Goal: Find contact information: Find contact information

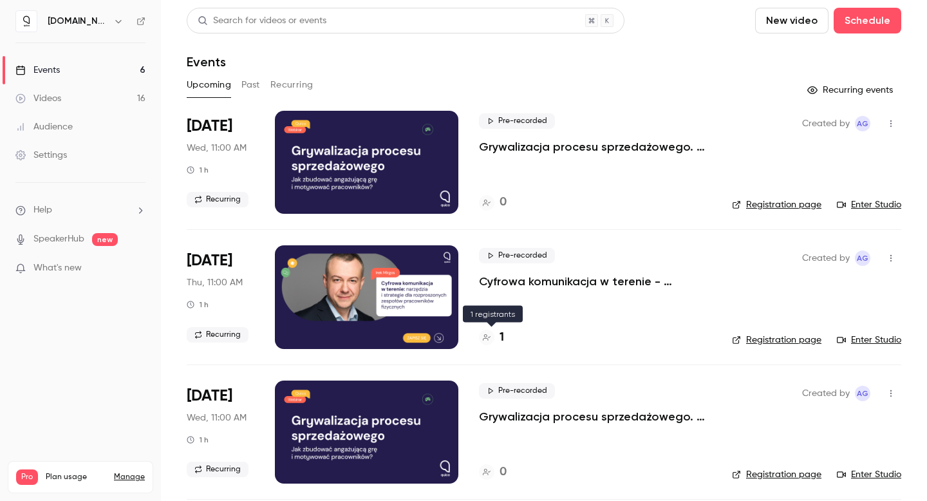
click at [501, 336] on h4 "1" at bounding box center [502, 337] width 5 height 17
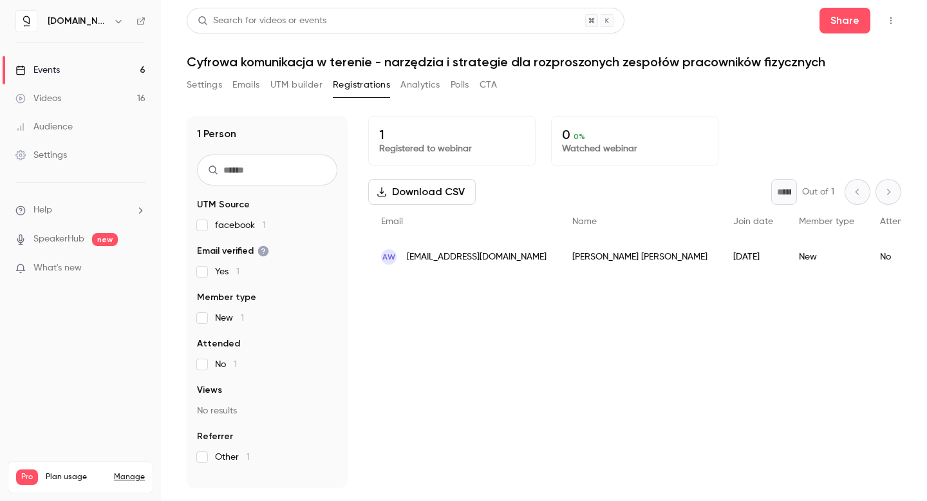
click at [534, 256] on span "[EMAIL_ADDRESS][DOMAIN_NAME]" at bounding box center [477, 257] width 140 height 14
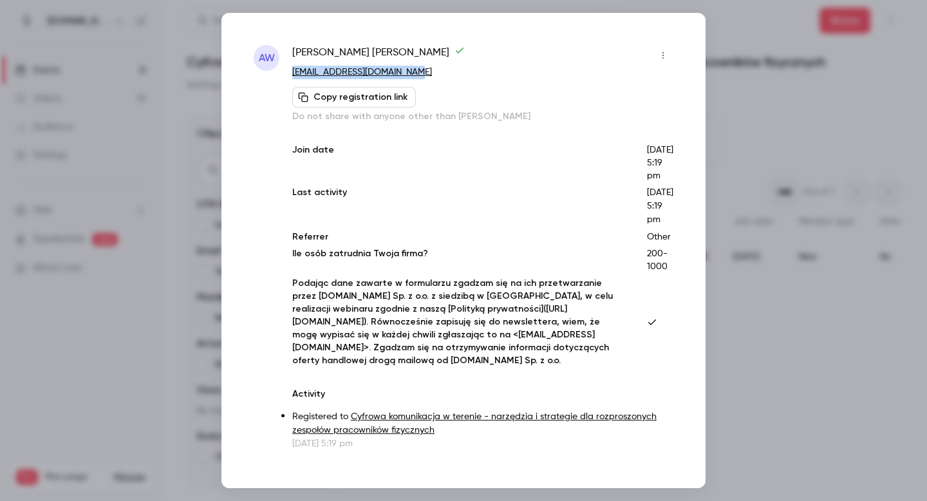
drag, startPoint x: 432, startPoint y: 75, endPoint x: 292, endPoint y: 75, distance: 139.7
click at [292, 75] on p "[EMAIL_ADDRESS][DOMAIN_NAME]" at bounding box center [482, 73] width 381 height 14
copy link "[EMAIL_ADDRESS][DOMAIN_NAME]"
click at [763, 153] on div at bounding box center [463, 250] width 927 height 501
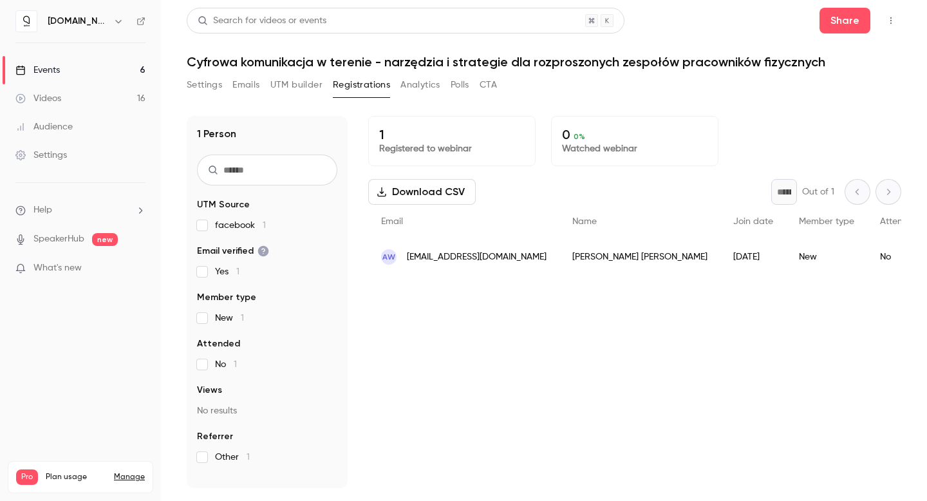
click at [422, 79] on button "Analytics" at bounding box center [420, 85] width 40 height 21
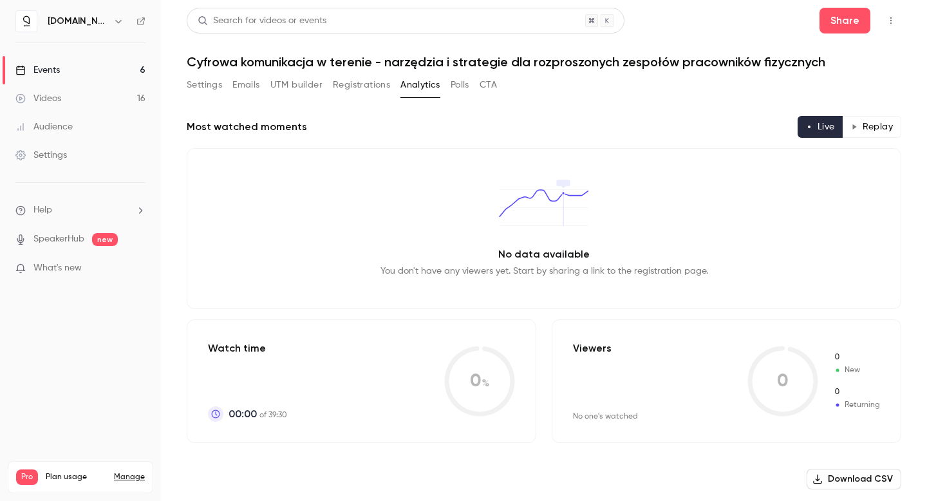
click at [203, 93] on button "Settings" at bounding box center [204, 85] width 35 height 21
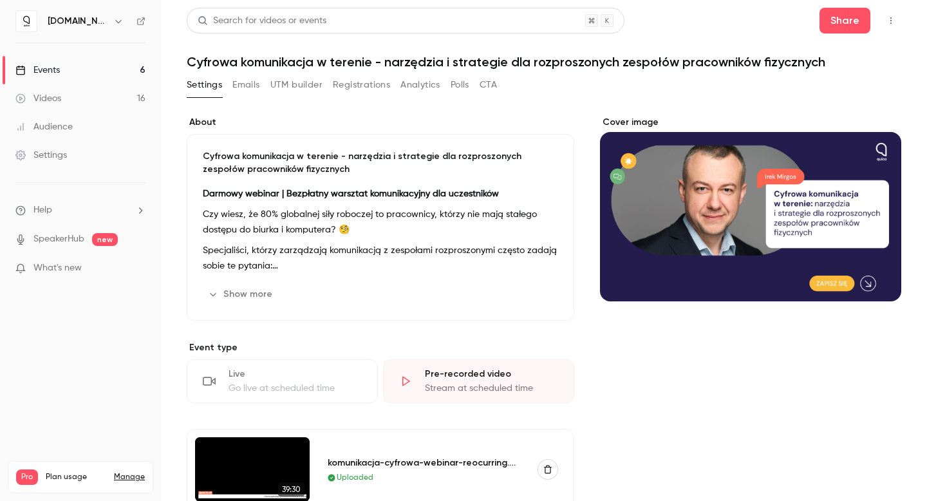
click at [100, 67] on link "Events 6" at bounding box center [80, 70] width 161 height 28
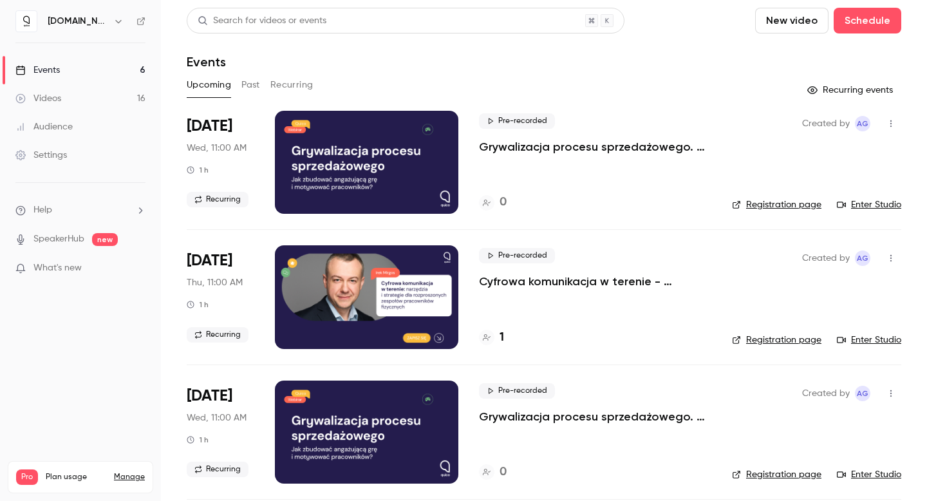
click at [113, 268] on p "What's new" at bounding box center [69, 268] width 109 height 14
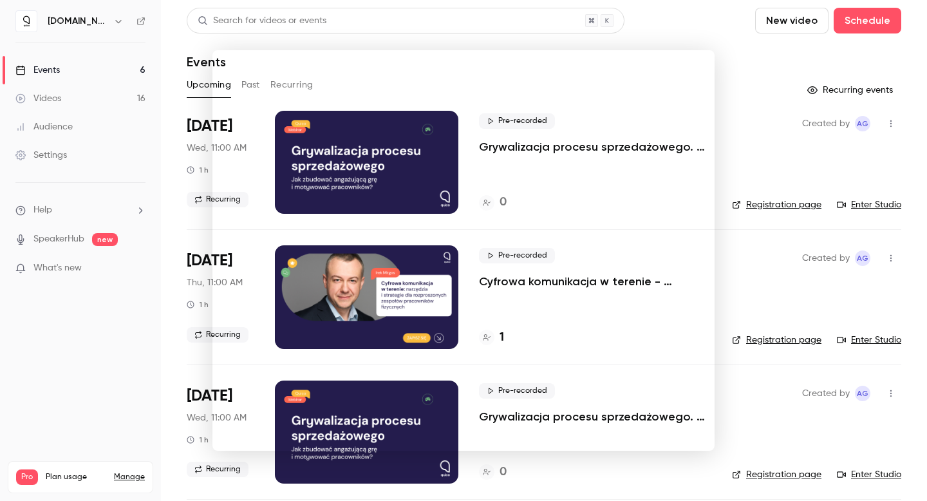
click at [91, 376] on div at bounding box center [463, 250] width 927 height 501
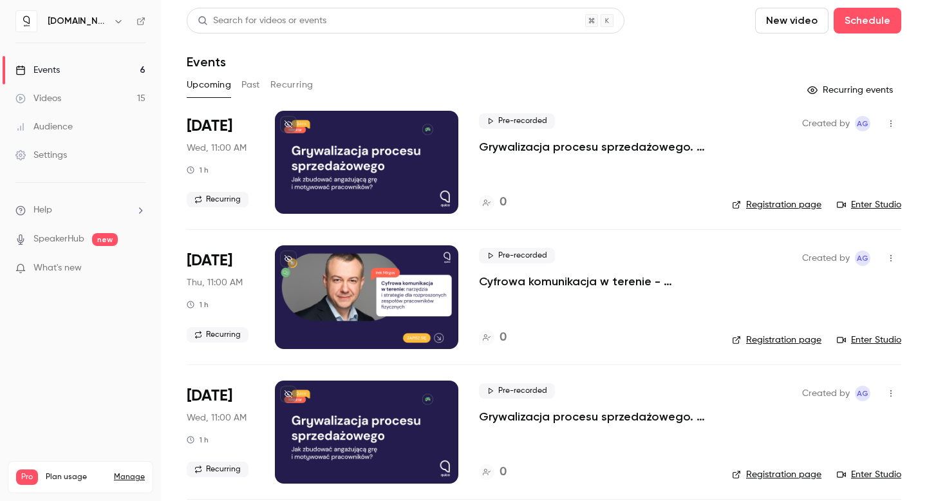
scroll to position [145, 0]
